Goal: Download file/media

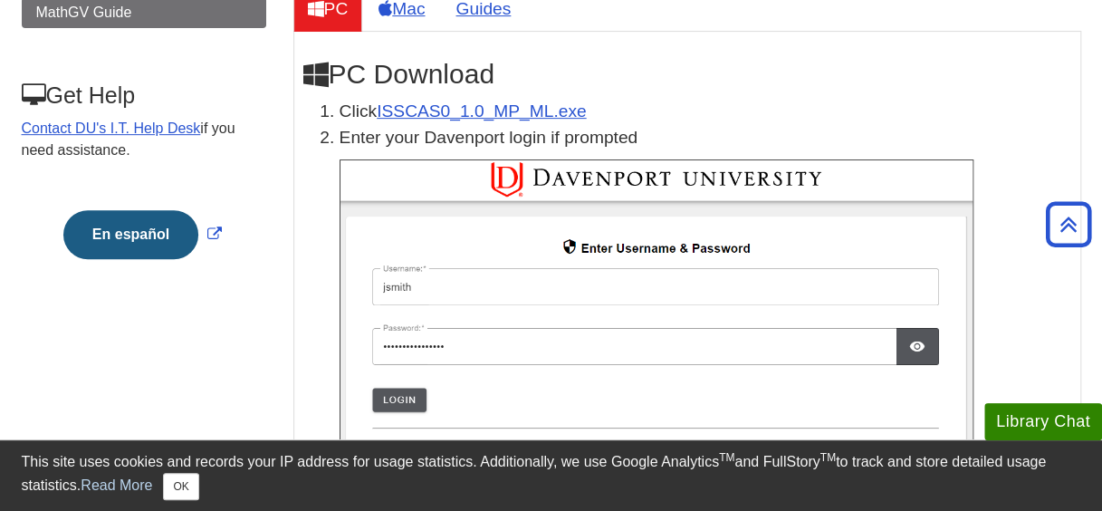
scroll to position [350, 0]
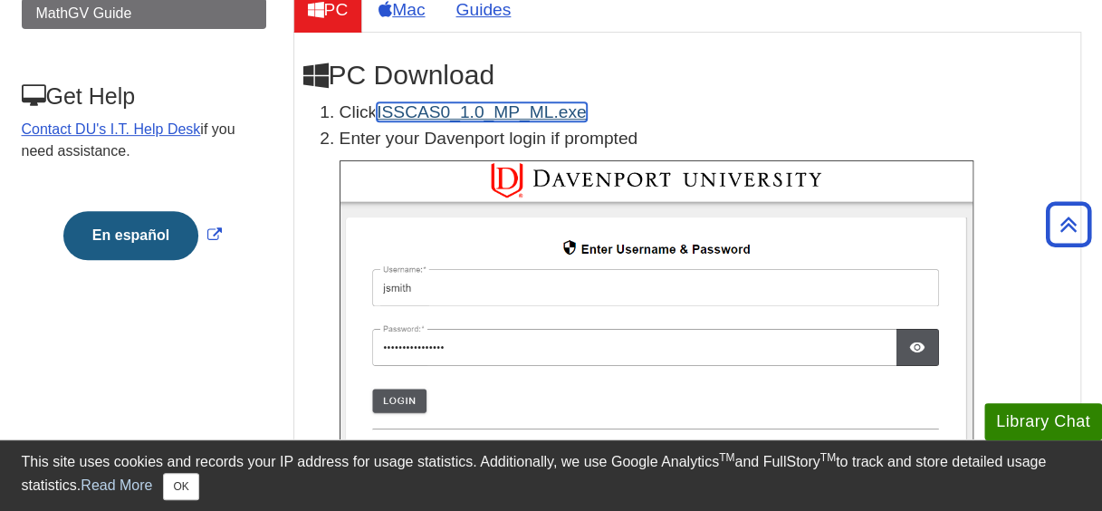
click at [498, 110] on link "ISSCAS0_1.0_MP_ML.exe" at bounding box center [481, 111] width 209 height 19
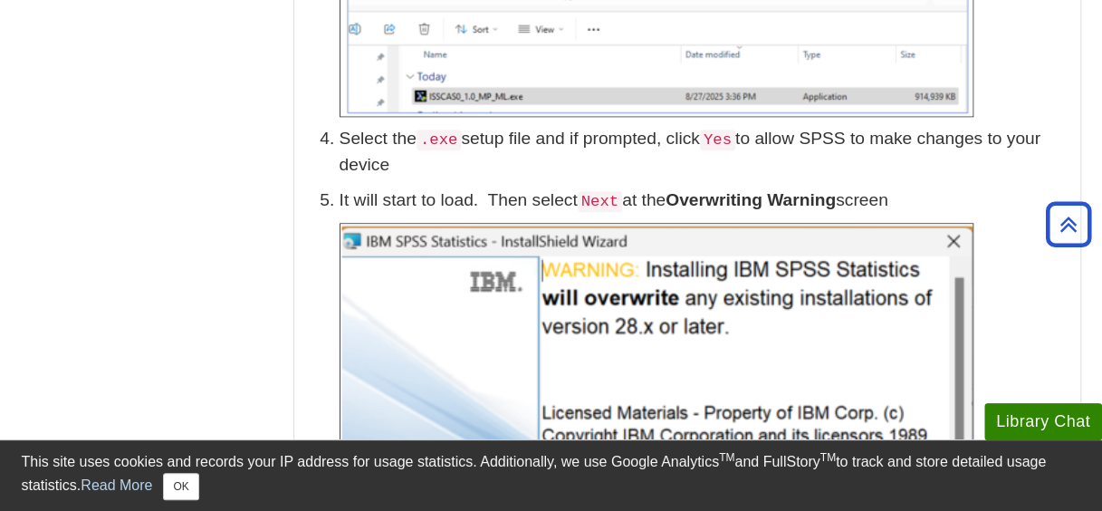
scroll to position [934, 0]
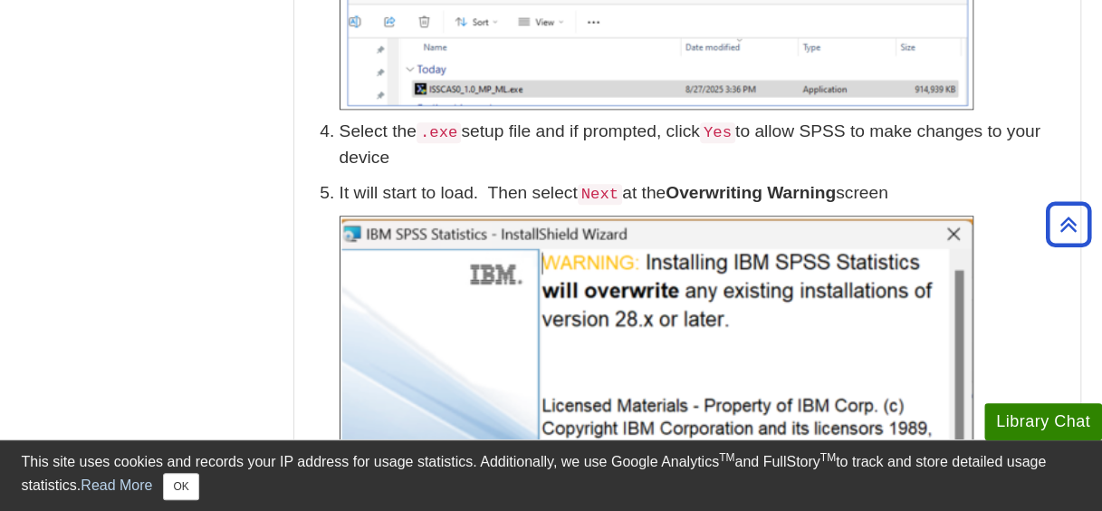
click at [771, 472] on div "This site uses cookies and records your IP address for usage statistics. Additi…" at bounding box center [551, 475] width 1059 height 49
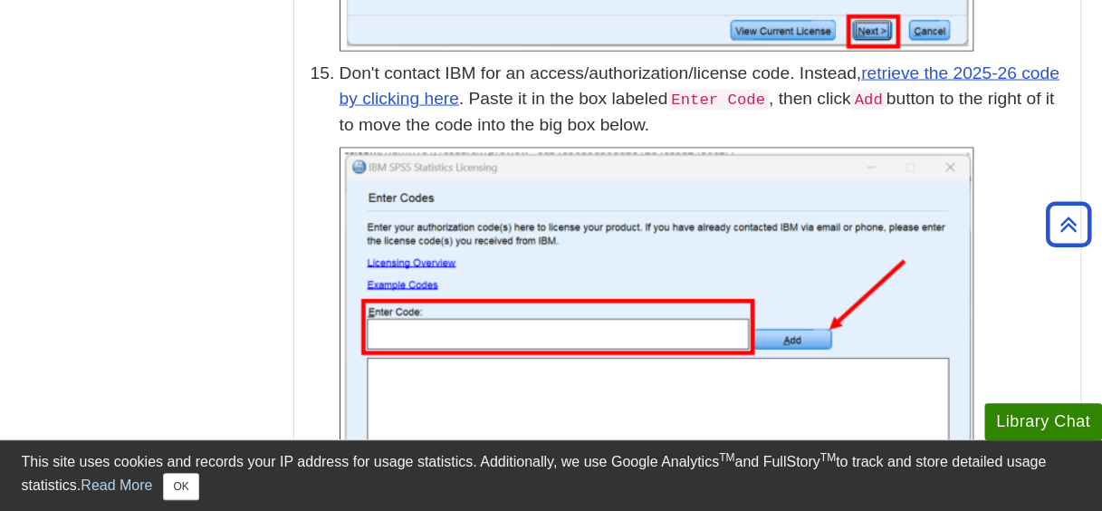
scroll to position [5005, 0]
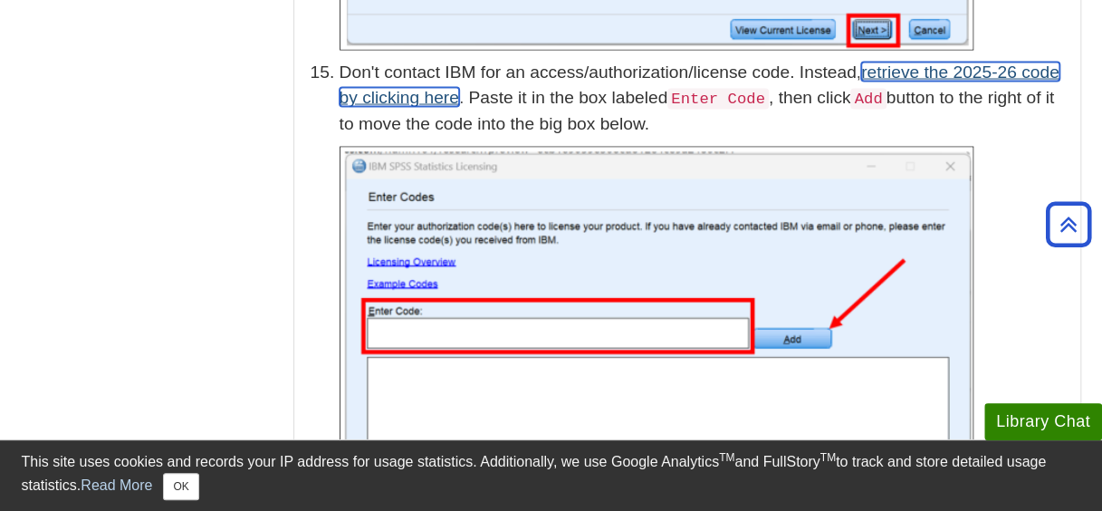
click at [425, 69] on link "retrieve the 2025-26 code by clicking here" at bounding box center [699, 84] width 720 height 45
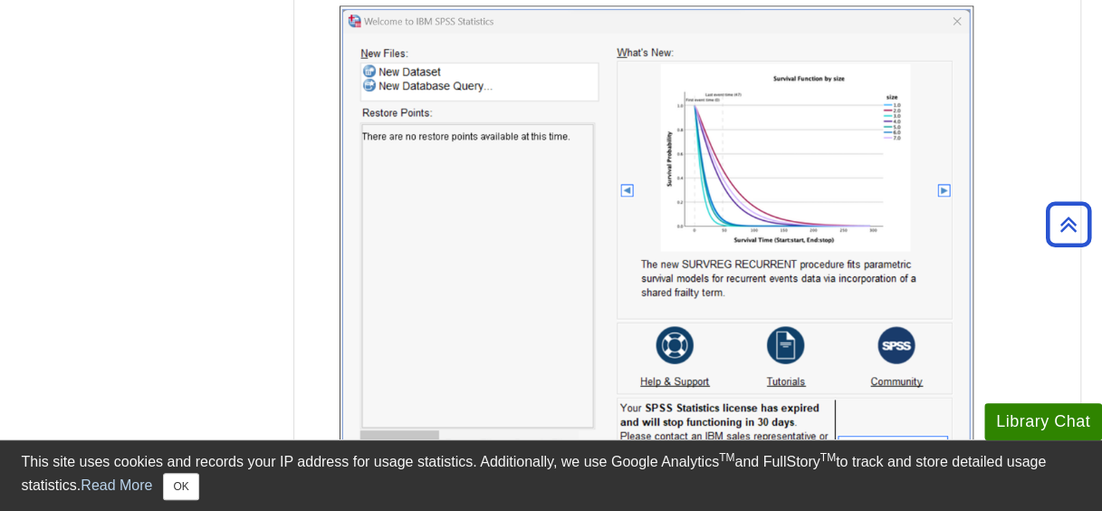
scroll to position [8203, 0]
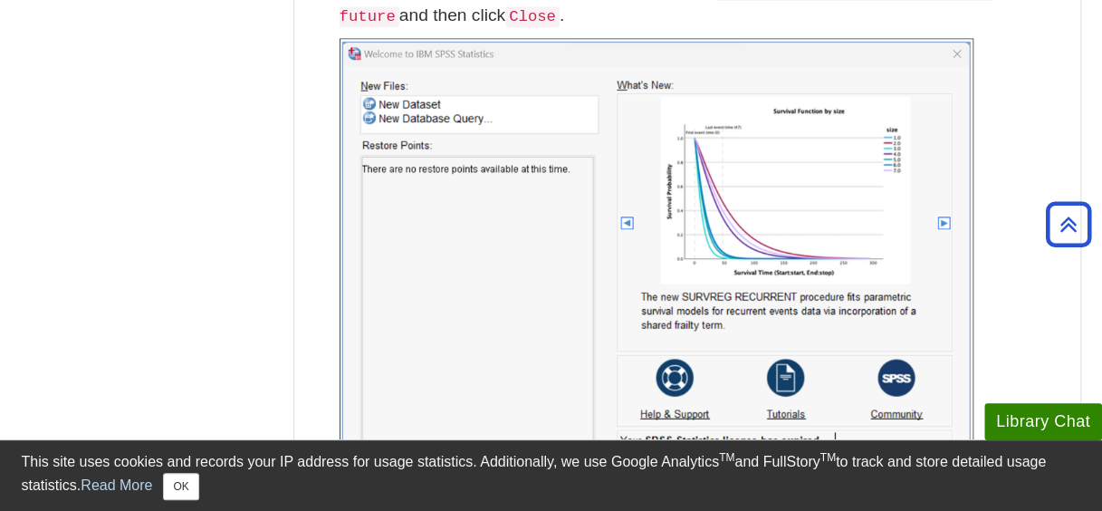
click at [1019, 140] on p at bounding box center [704, 302] width 731 height 528
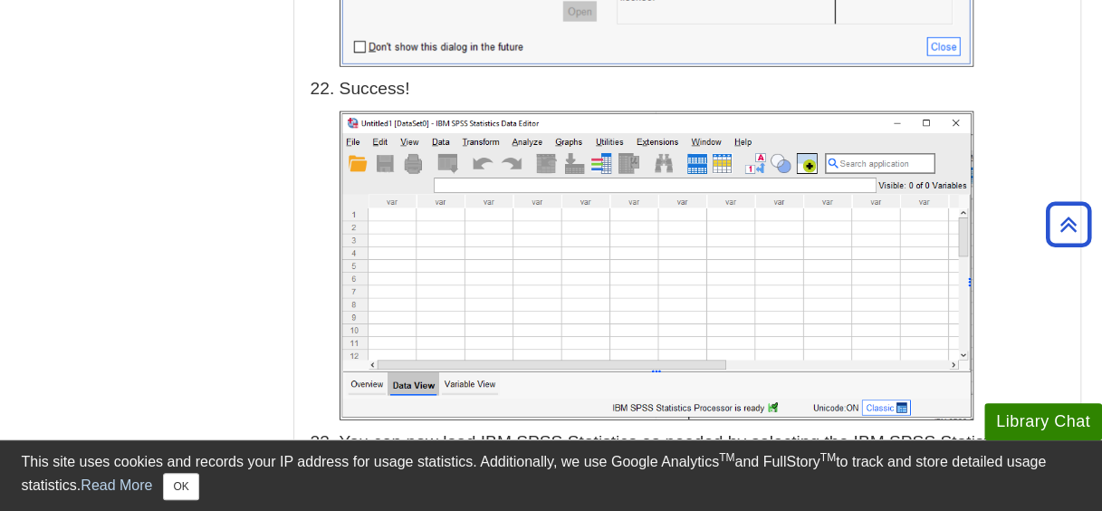
scroll to position [8704, 0]
